Goal: Information Seeking & Learning: Understand process/instructions

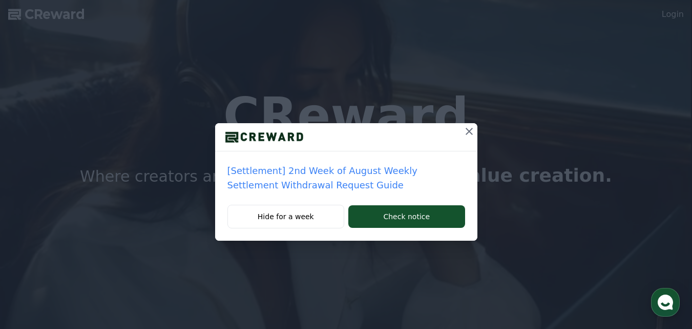
click at [470, 131] on icon at bounding box center [469, 131] width 12 height 12
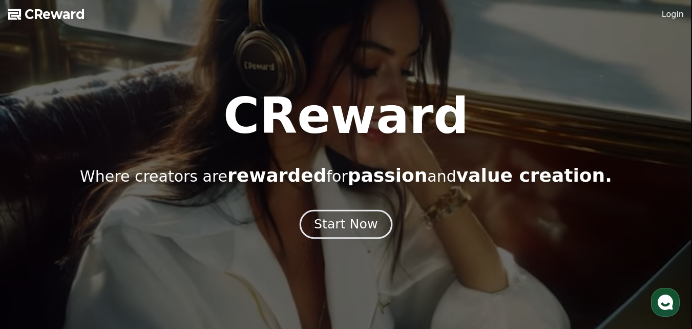
click at [350, 222] on div "Start Now" at bounding box center [346, 223] width 64 height 17
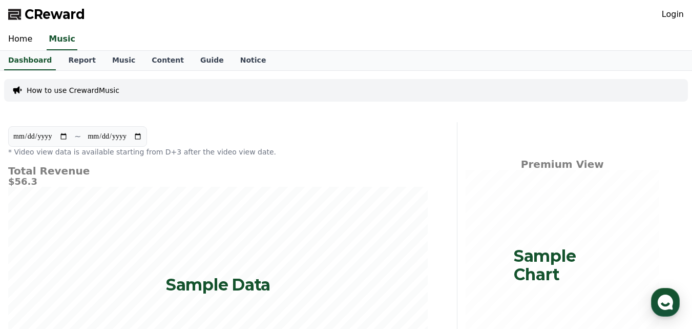
click at [675, 15] on link "Login" at bounding box center [673, 14] width 22 height 12
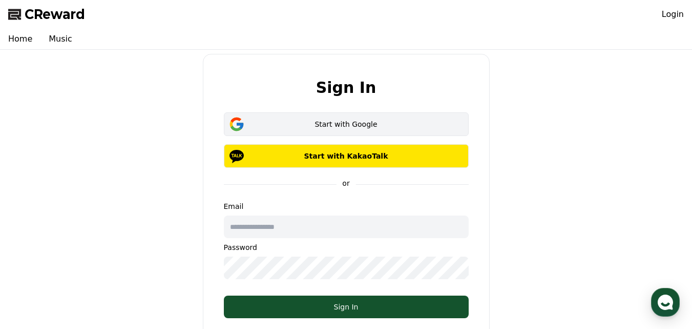
click at [384, 128] on div "Start with Google" at bounding box center [346, 124] width 215 height 10
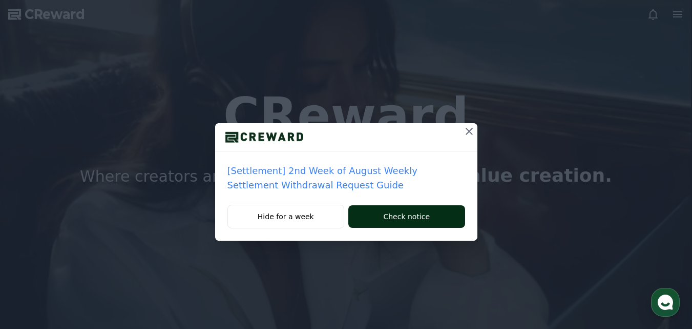
click at [435, 218] on button "Check notice" at bounding box center [406, 216] width 116 height 23
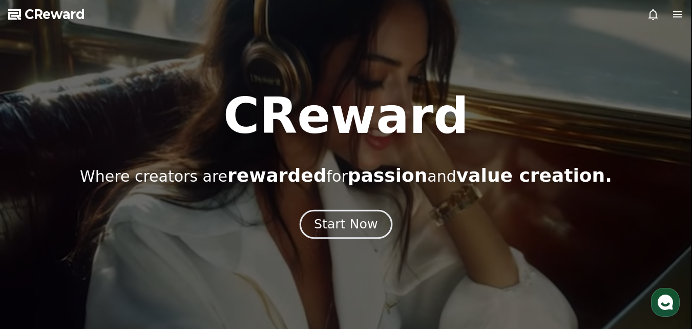
click at [354, 223] on div "Start Now" at bounding box center [346, 223] width 64 height 17
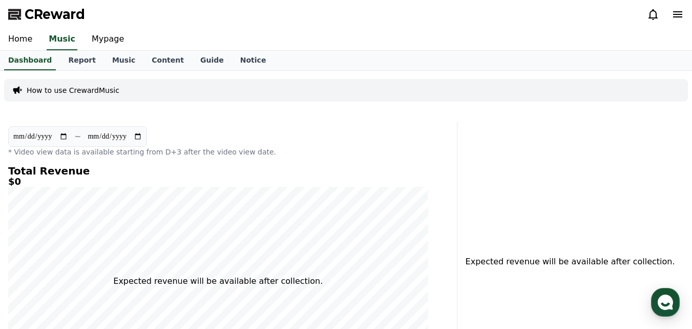
click at [74, 89] on p "How to use CrewardMusic" at bounding box center [73, 90] width 93 height 10
